Goal: Find specific page/section: Find specific page/section

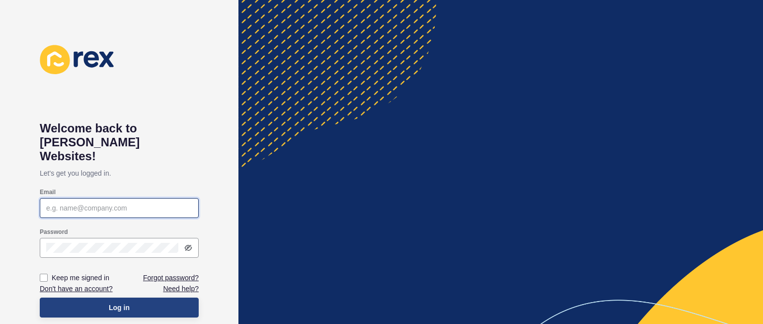
type input "[PERSON_NAME][EMAIL_ADDRESS][DOMAIN_NAME]"
click at [120, 297] on button "Log in" at bounding box center [119, 307] width 159 height 20
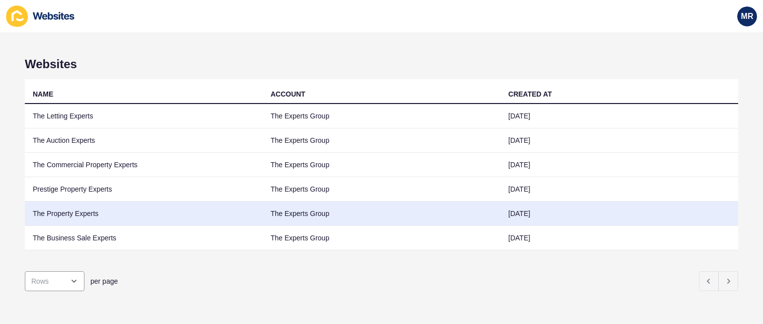
click at [92, 205] on td "The Property Experts" at bounding box center [144, 213] width 238 height 24
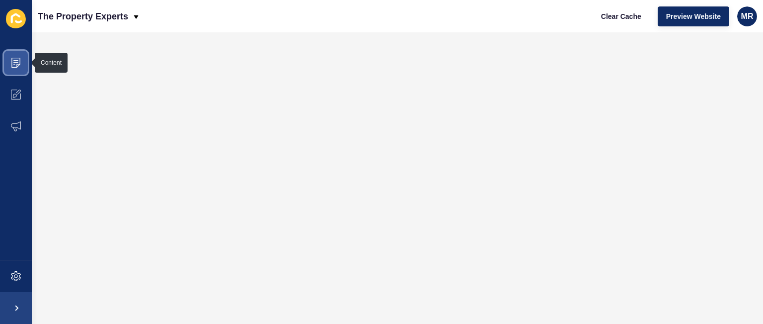
click at [20, 59] on icon at bounding box center [15, 63] width 9 height 10
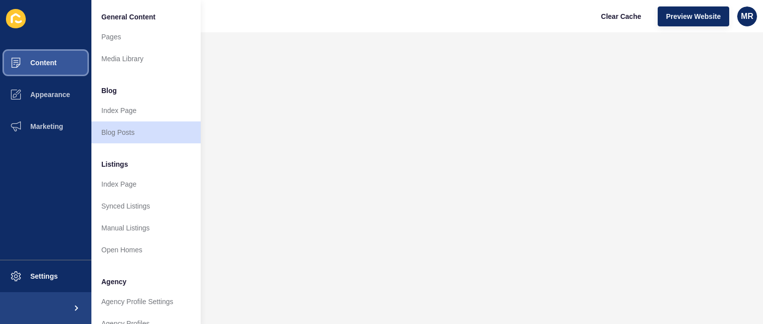
scroll to position [266, 0]
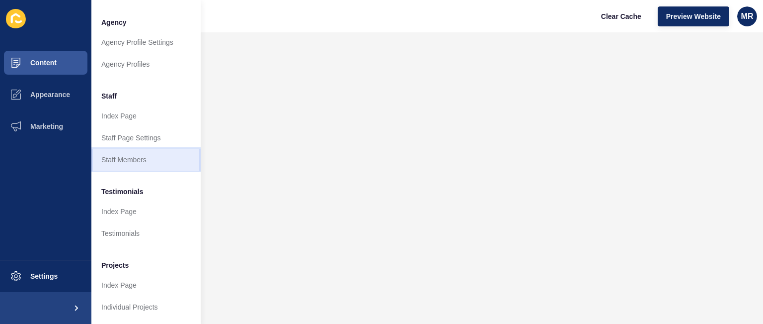
click at [142, 149] on link "Staff Members" at bounding box center [145, 160] width 109 height 22
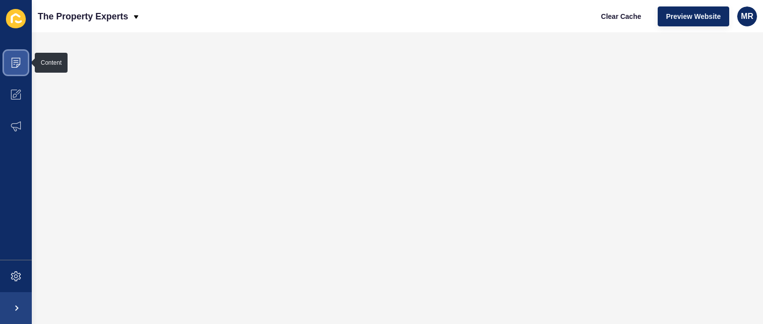
click at [16, 69] on span at bounding box center [16, 63] width 32 height 32
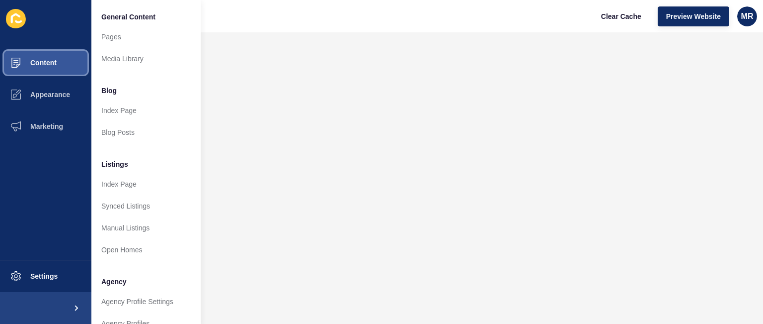
scroll to position [266, 0]
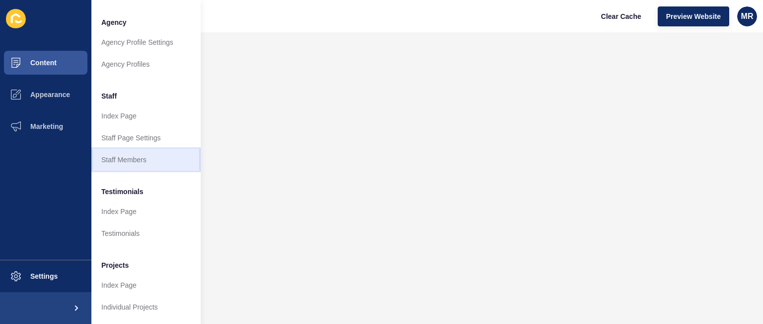
click at [151, 151] on link "Staff Members" at bounding box center [145, 160] width 109 height 22
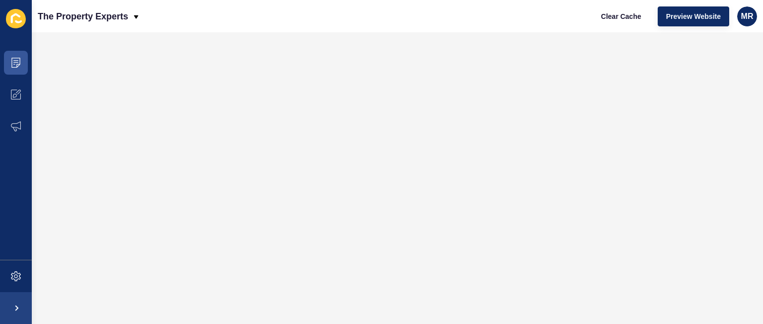
scroll to position [0, 0]
